Goal: Information Seeking & Learning: Learn about a topic

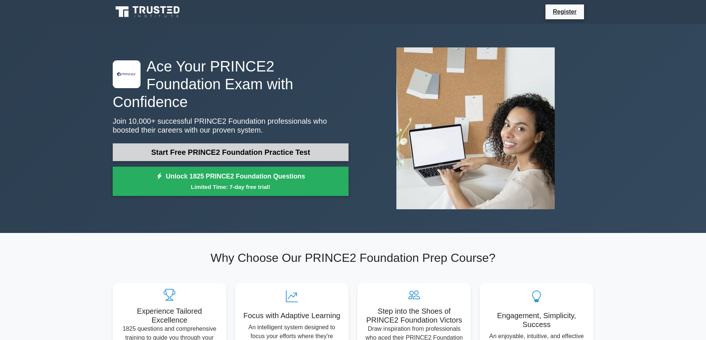
click at [276, 143] on link "Start Free PRINCE2 Foundation Practice Test" at bounding box center [231, 152] width 236 height 18
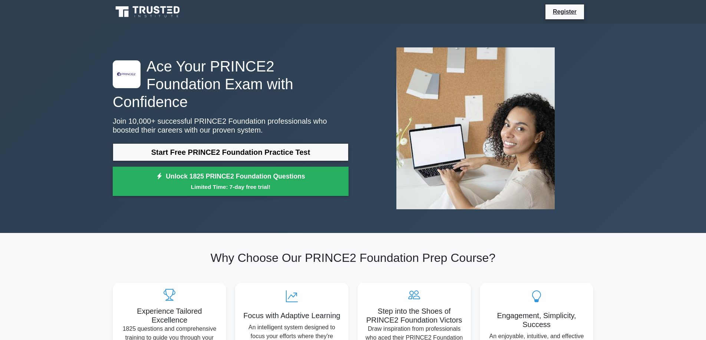
click at [173, 14] on icon at bounding box center [148, 12] width 71 height 14
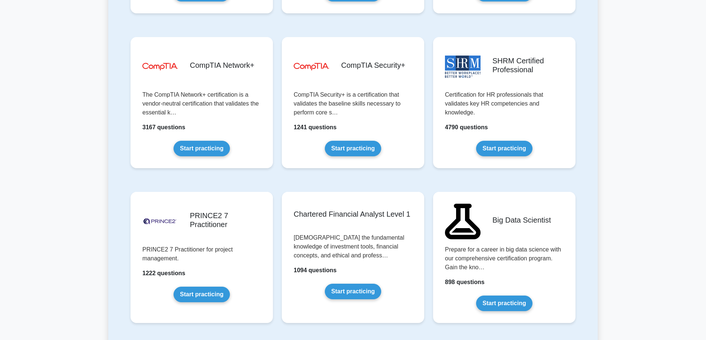
scroll to position [1375, 0]
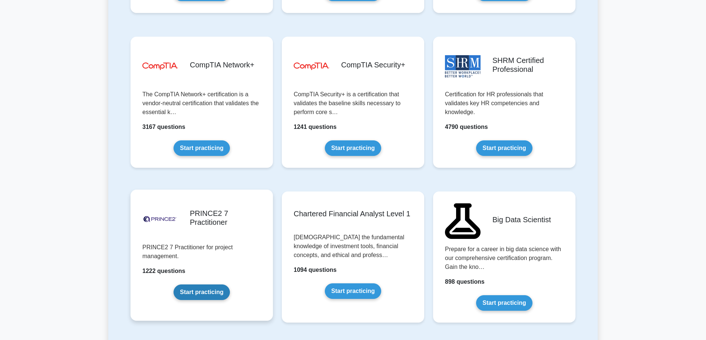
click at [205, 285] on link "Start practicing" at bounding box center [201, 293] width 56 height 16
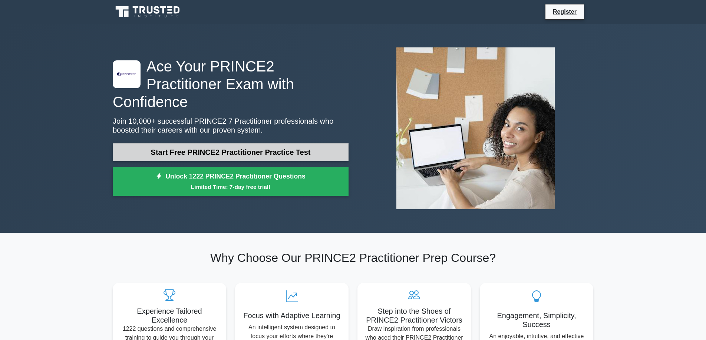
click at [269, 147] on link "Start Free PRINCE2 Practitioner Practice Test" at bounding box center [231, 152] width 236 height 18
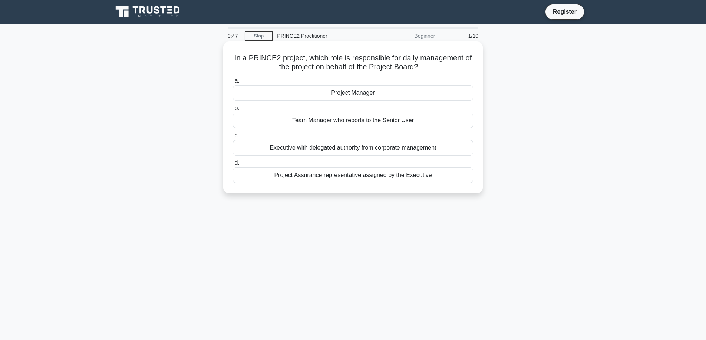
click at [334, 96] on div "Project Manager" at bounding box center [353, 93] width 240 height 16
click at [233, 83] on input "a. Project Manager" at bounding box center [233, 81] width 0 height 5
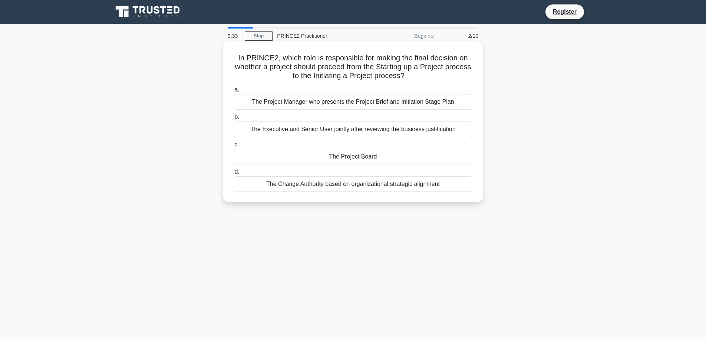
click at [329, 154] on div "The Project Board" at bounding box center [353, 157] width 240 height 16
click at [233, 147] on input "c. The Project Board" at bounding box center [233, 144] width 0 height 5
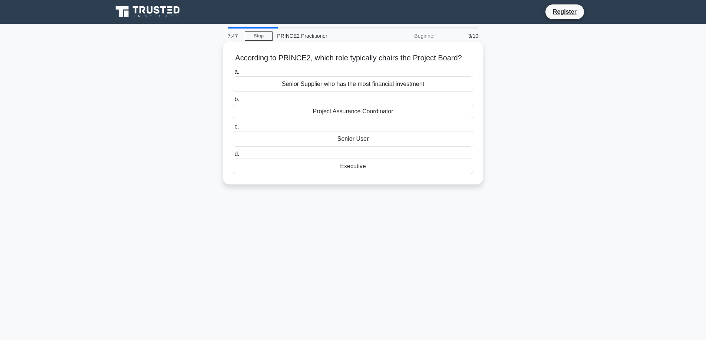
click at [307, 173] on div "Executive" at bounding box center [353, 167] width 240 height 16
click at [233, 157] on input "d. Executive" at bounding box center [233, 154] width 0 height 5
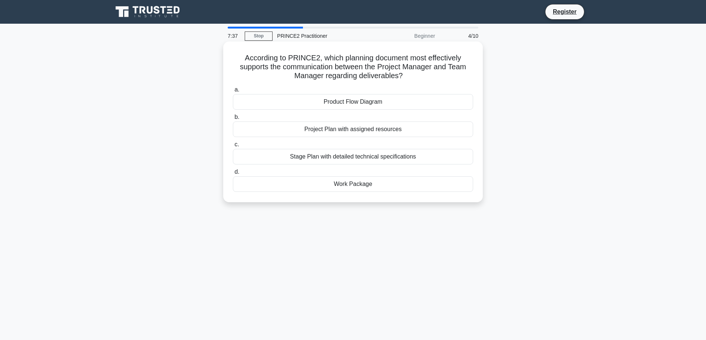
click at [338, 180] on div "Work Package" at bounding box center [353, 184] width 240 height 16
click at [233, 175] on input "d. Work Package" at bounding box center [233, 172] width 0 height 5
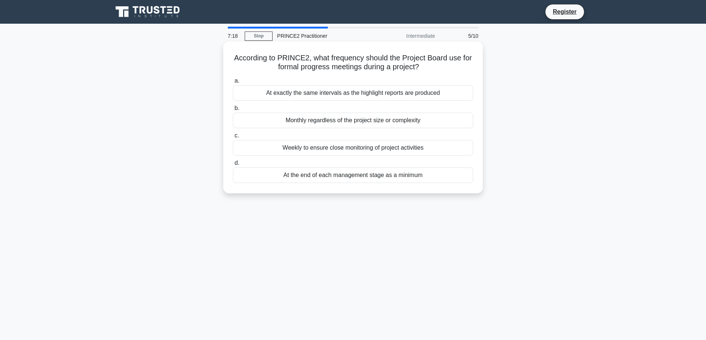
click at [379, 99] on div "At exactly the same intervals as the highlight reports are produced" at bounding box center [353, 93] width 240 height 16
click at [233, 83] on input "a. At exactly the same intervals as the highlight reports are produced" at bounding box center [233, 81] width 0 height 5
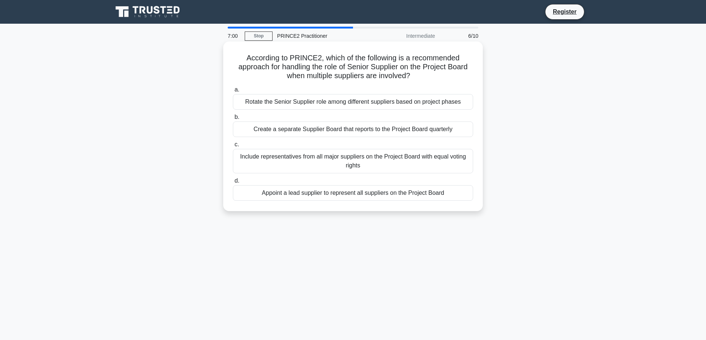
click at [344, 193] on div "Appoint a lead supplier to represent all suppliers on the Project Board" at bounding box center [353, 193] width 240 height 16
click at [233, 183] on input "d. Appoint a lead supplier to represent all suppliers on the Project Board" at bounding box center [233, 181] width 0 height 5
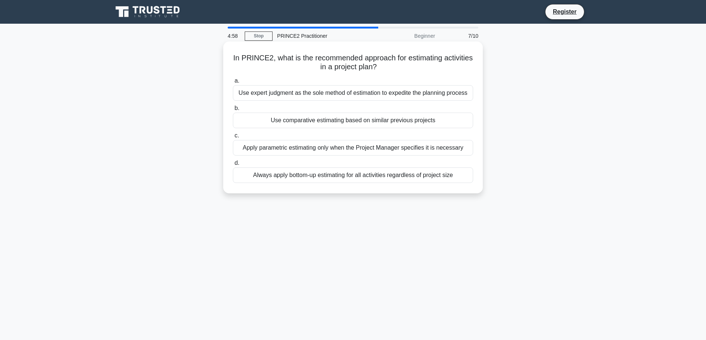
click at [364, 94] on div "Use expert judgment as the sole method of estimation to expedite the planning p…" at bounding box center [353, 93] width 240 height 16
click at [233, 83] on input "a. Use expert judgment as the sole method of estimation to expedite the plannin…" at bounding box center [233, 81] width 0 height 5
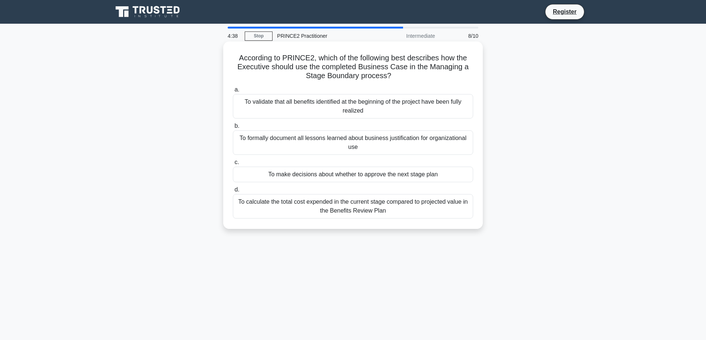
click at [328, 175] on div "To make decisions about whether to approve the next stage plan" at bounding box center [353, 175] width 240 height 16
click at [233, 165] on input "c. To make decisions about whether to approve the next stage plan" at bounding box center [233, 162] width 0 height 5
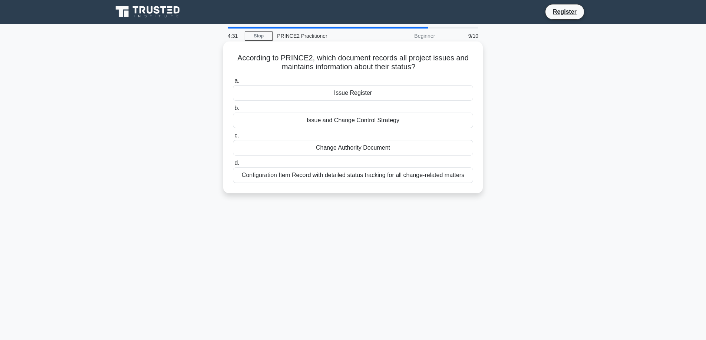
click at [366, 94] on div "Issue Register" at bounding box center [353, 93] width 240 height 16
click at [233, 83] on input "a. Issue Register" at bounding box center [233, 81] width 0 height 5
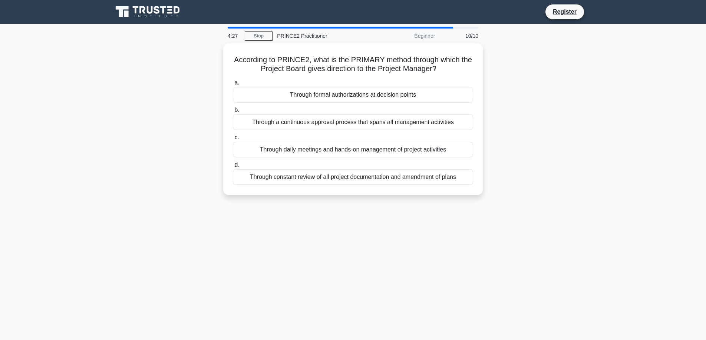
click at [433, 27] on div at bounding box center [340, 28] width 225 height 2
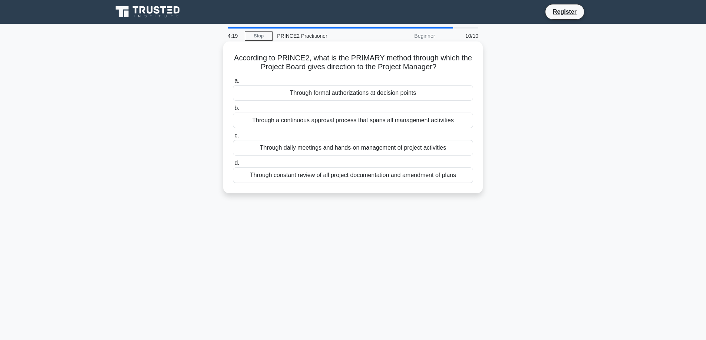
click at [358, 91] on div "Through formal authorizations at decision points" at bounding box center [353, 93] width 240 height 16
click at [233, 83] on input "a. Through formal authorizations at decision points" at bounding box center [233, 81] width 0 height 5
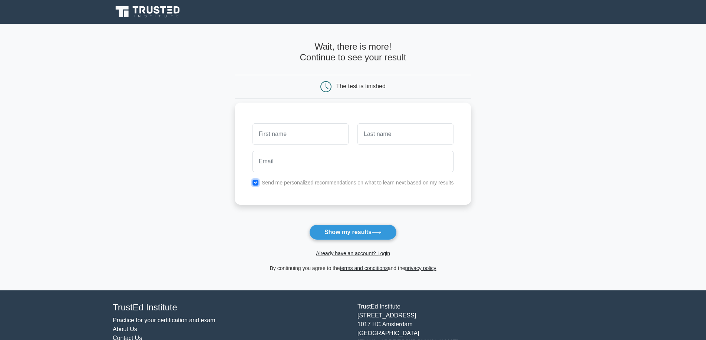
click at [256, 183] on input "checkbox" at bounding box center [255, 183] width 6 height 6
checkbox input "false"
click at [298, 140] on input "text" at bounding box center [300, 133] width 96 height 21
type input "[PERSON_NAME]"
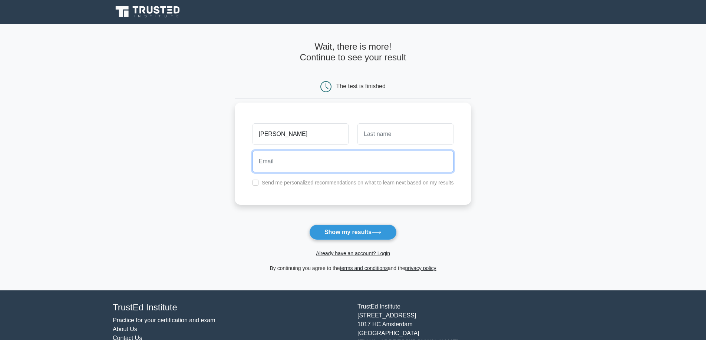
click at [278, 163] on input "email" at bounding box center [352, 161] width 201 height 21
type input "[PERSON_NAME][EMAIL_ADDRESS][PERSON_NAME][DOMAIN_NAME]"
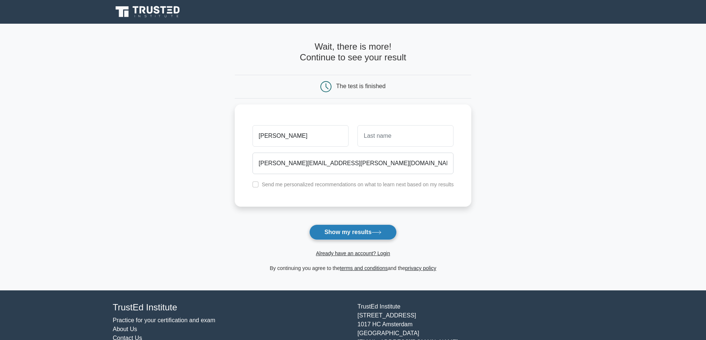
click at [353, 231] on button "Show my results" at bounding box center [352, 233] width 87 height 16
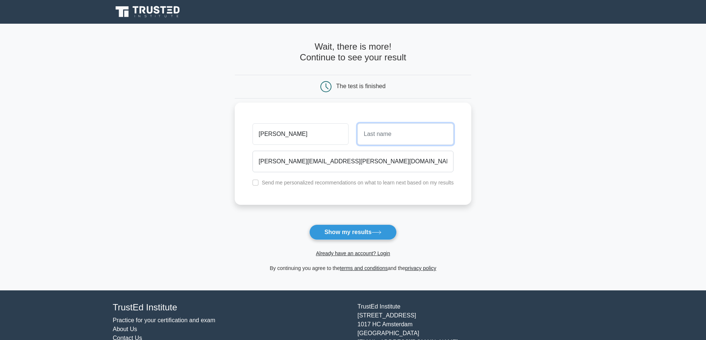
type input "a"
type input "Carrasco Alegre"
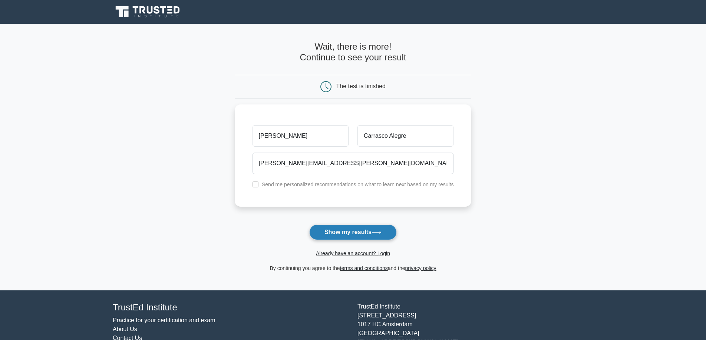
click at [348, 225] on button "Show my results" at bounding box center [352, 233] width 87 height 16
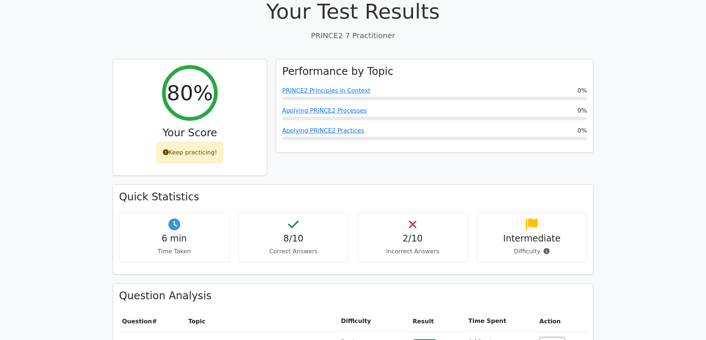
scroll to position [293, 0]
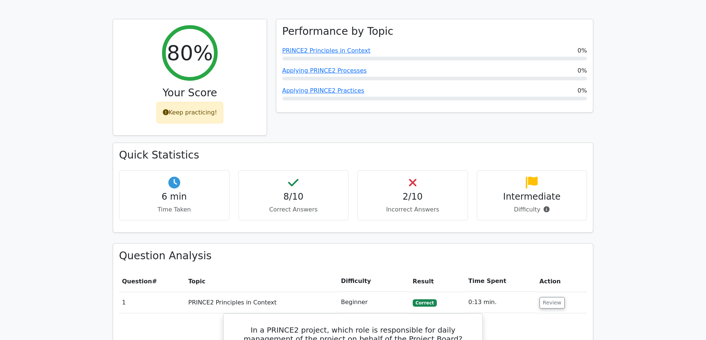
click at [420, 192] on h4 "2/10" at bounding box center [413, 197] width 98 height 11
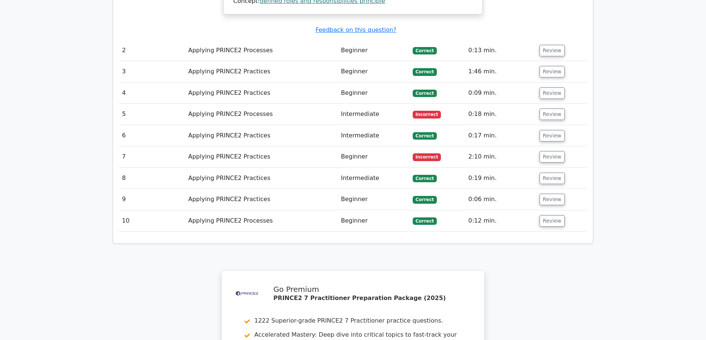
scroll to position [947, 0]
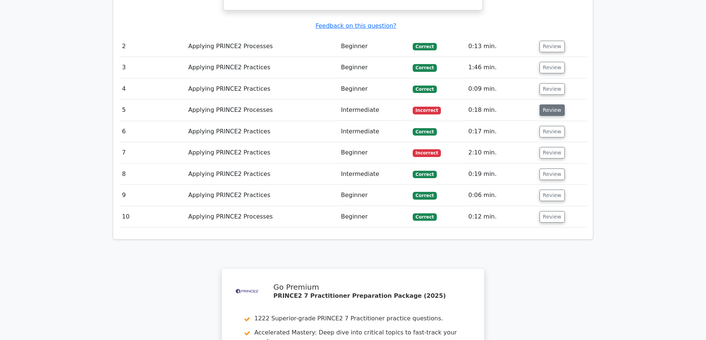
click at [547, 105] on button "Review" at bounding box center [551, 110] width 25 height 11
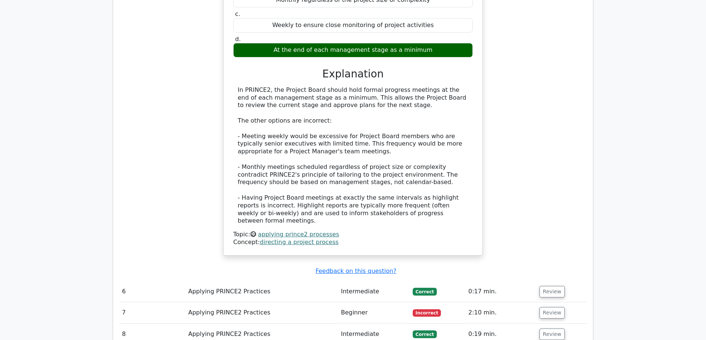
scroll to position [1142, 0]
click at [543, 307] on button "Review" at bounding box center [551, 312] width 25 height 11
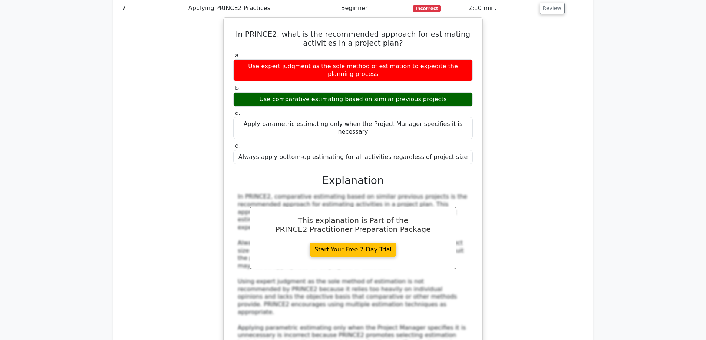
scroll to position [1447, 0]
